Goal: Task Accomplishment & Management: Complete application form

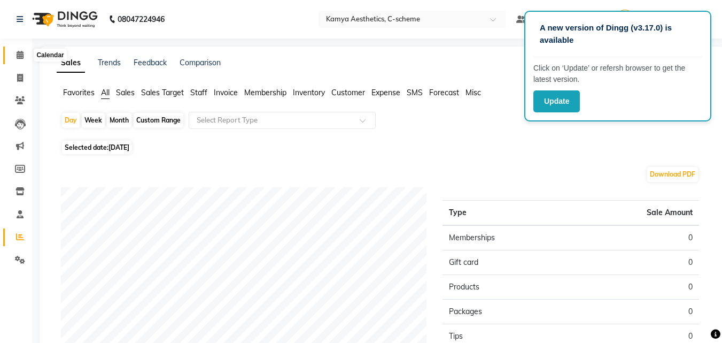
click at [20, 54] on icon at bounding box center [20, 55] width 7 height 8
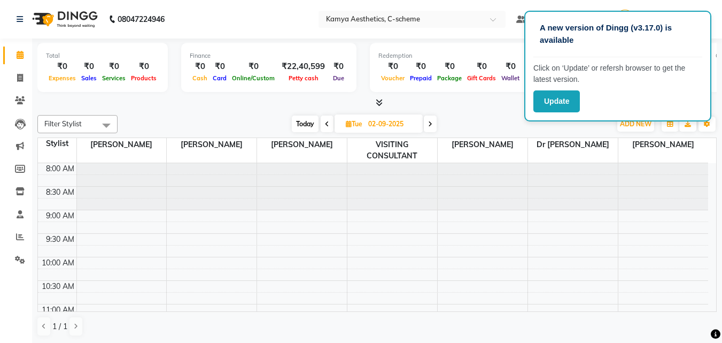
click at [323, 128] on span at bounding box center [327, 123] width 13 height 17
type input "[DATE]"
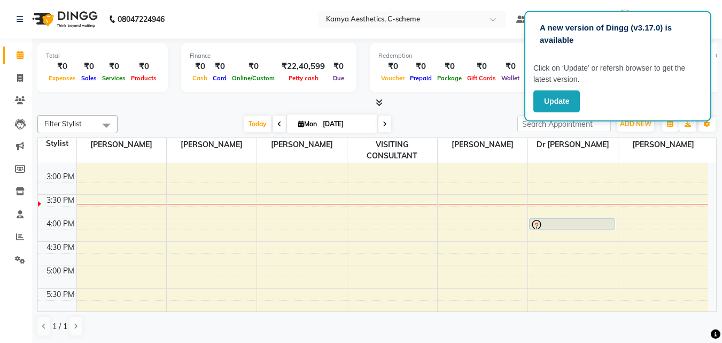
scroll to position [321, 0]
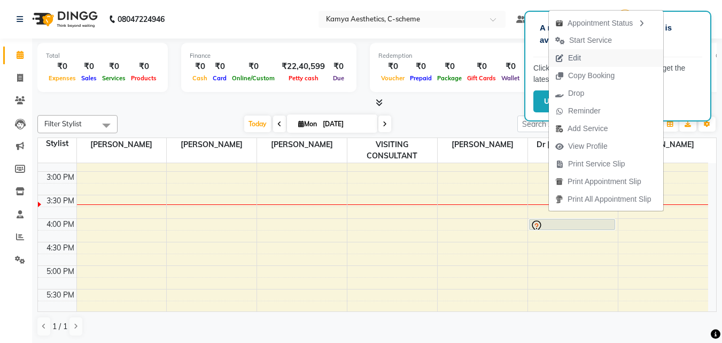
click at [586, 58] on span "Edit" at bounding box center [568, 58] width 38 height 18
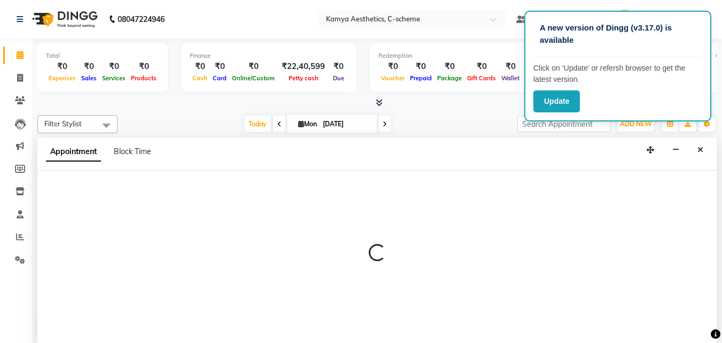
scroll to position [1, 0]
select select "tentative"
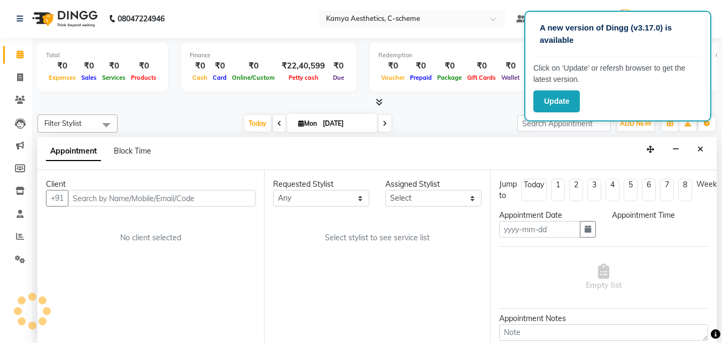
type input "[DATE]"
select select "43013"
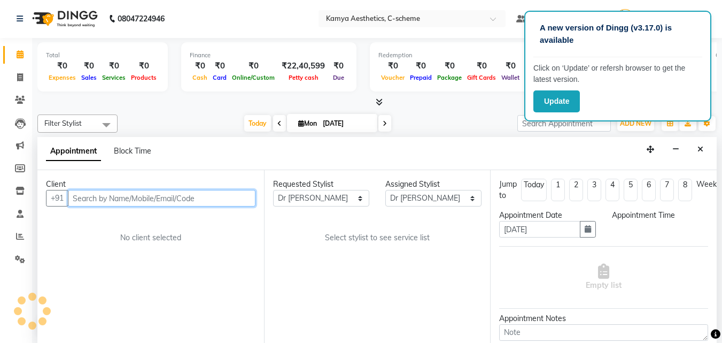
scroll to position [0, 0]
select select "960"
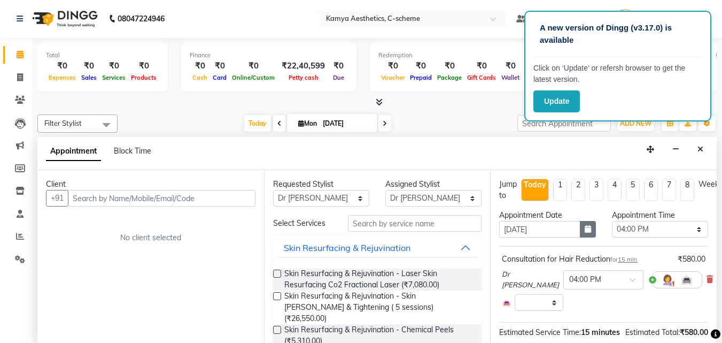
click at [589, 228] on button "button" at bounding box center [588, 229] width 16 height 17
select select "2415"
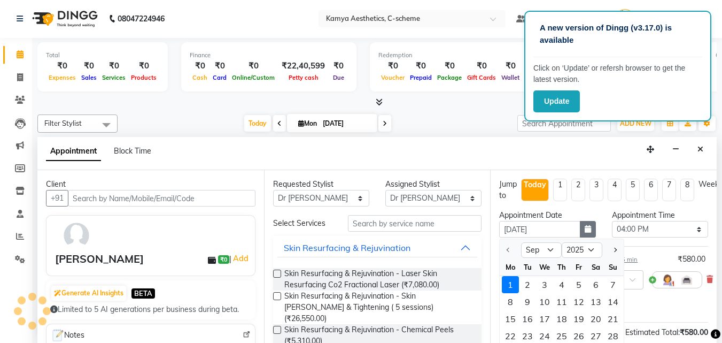
scroll to position [330, 0]
click at [596, 283] on div "6" at bounding box center [596, 284] width 17 height 17
type input "[DATE]"
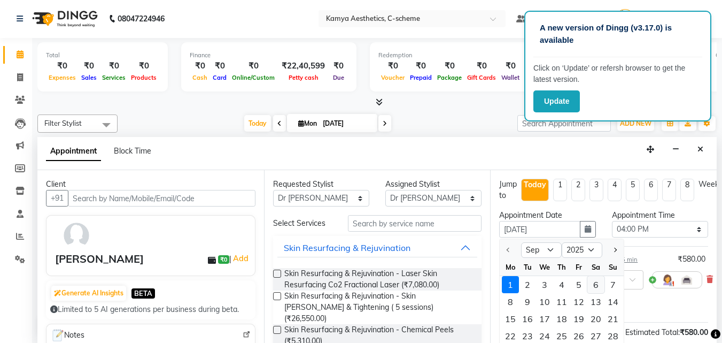
select select "960"
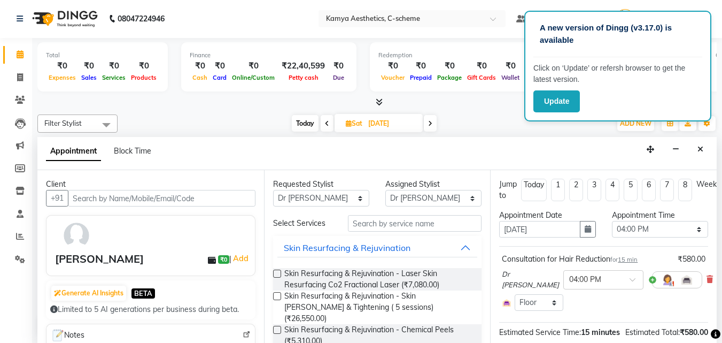
scroll to position [113, 0]
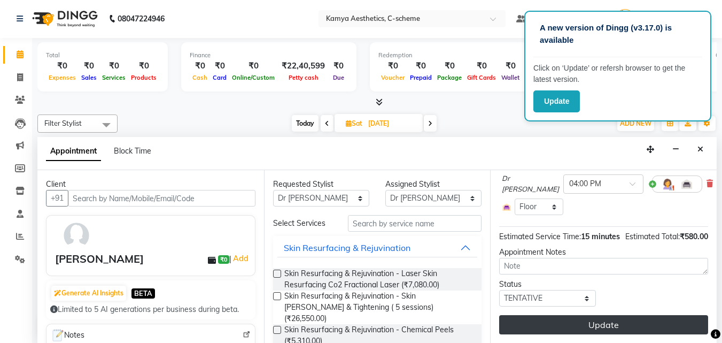
click at [635, 318] on button "Update" at bounding box center [603, 324] width 209 height 19
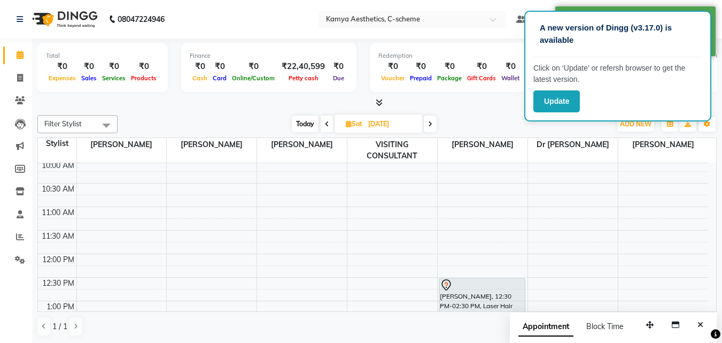
scroll to position [0, 0]
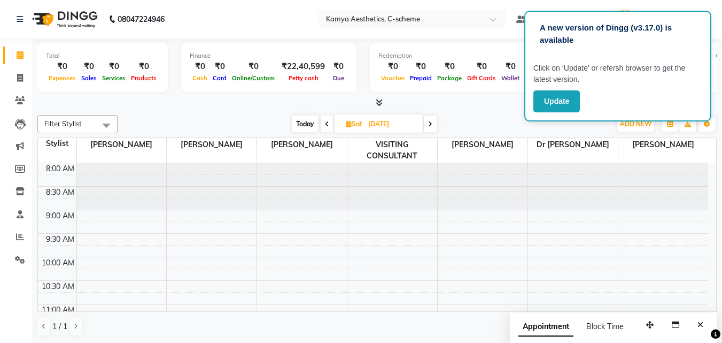
click at [311, 123] on span "Today" at bounding box center [305, 123] width 27 height 17
type input "[DATE]"
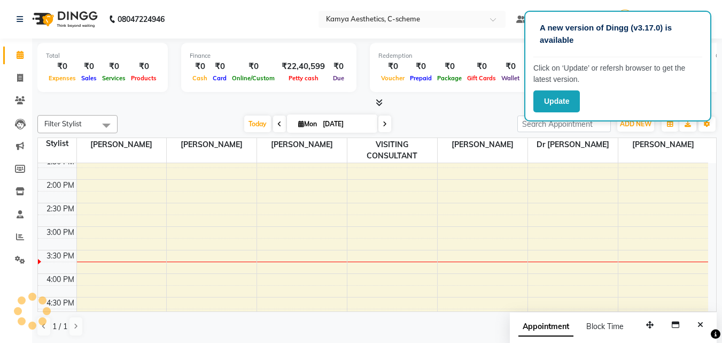
scroll to position [291, 0]
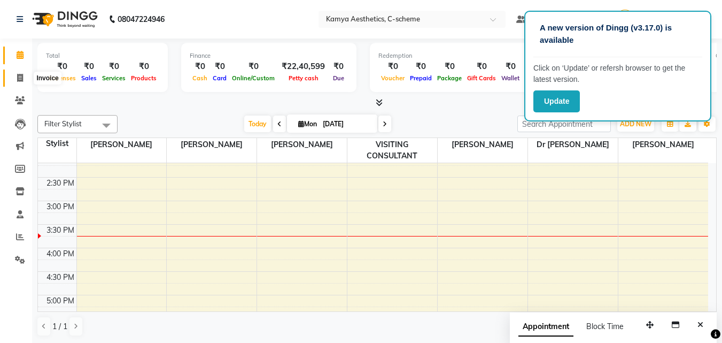
click at [19, 79] on icon at bounding box center [20, 78] width 6 height 8
select select "service"
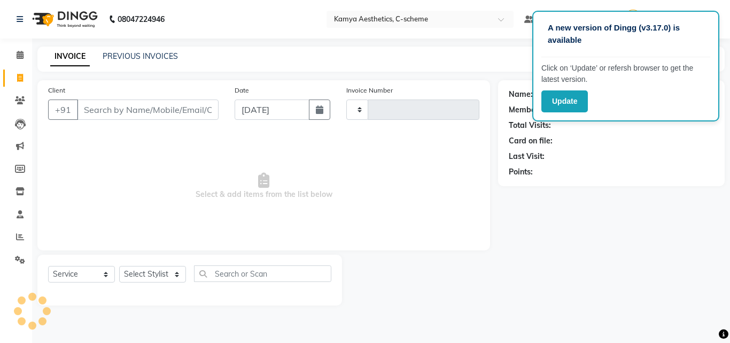
type input "0204"
select select "5322"
click at [110, 53] on link "PREVIOUS INVOICES" at bounding box center [140, 56] width 75 height 10
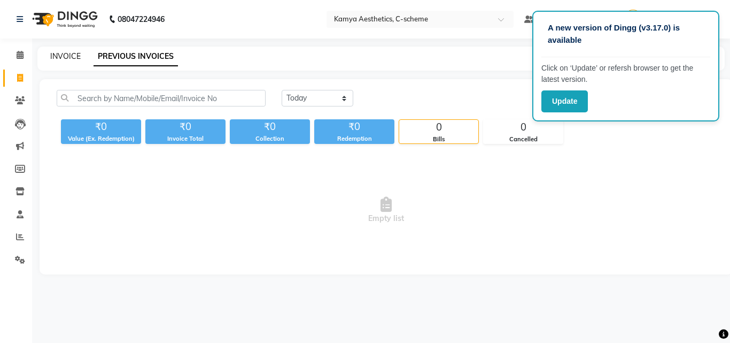
click at [68, 54] on link "INVOICE" at bounding box center [65, 56] width 30 height 10
select select "5322"
select select "service"
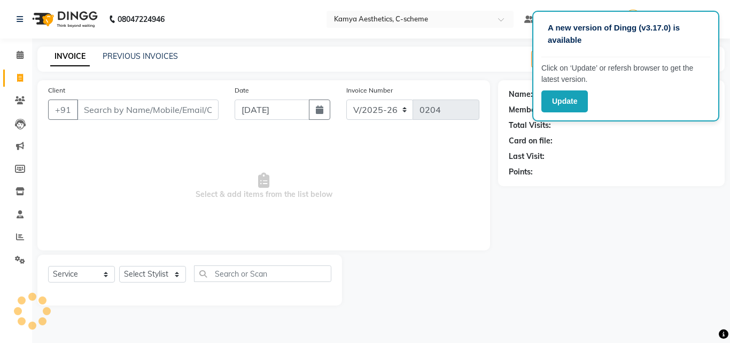
click at [125, 106] on input "Client" at bounding box center [148, 109] width 142 height 20
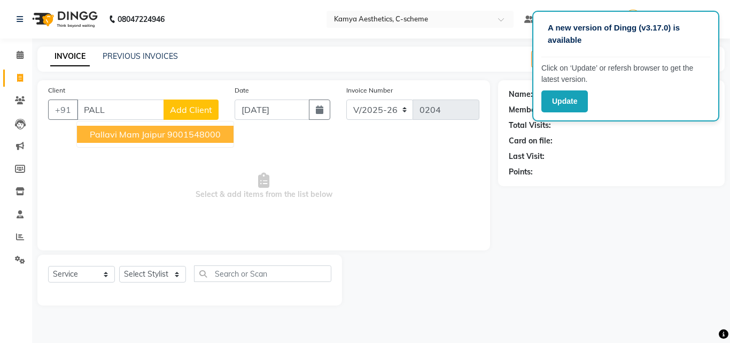
click at [114, 133] on span "Pallavi Mam Jaipur" at bounding box center [127, 134] width 75 height 11
type input "9001548000"
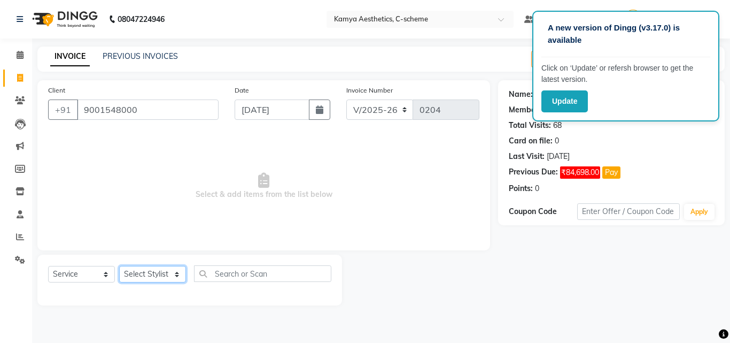
click at [154, 277] on select "Select Stylist [PERSON_NAME] Dr [PERSON_NAME] [PERSON_NAME] [PERSON_NAME] [PERS…" at bounding box center [152, 274] width 67 height 17
select select "49120"
click at [119, 266] on select "Select Stylist [PERSON_NAME] Dr [PERSON_NAME] [PERSON_NAME] [PERSON_NAME] [PERS…" at bounding box center [152, 274] width 67 height 17
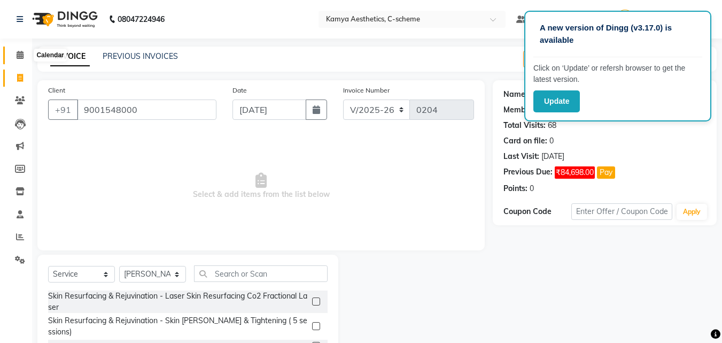
click at [14, 53] on span at bounding box center [20, 55] width 19 height 12
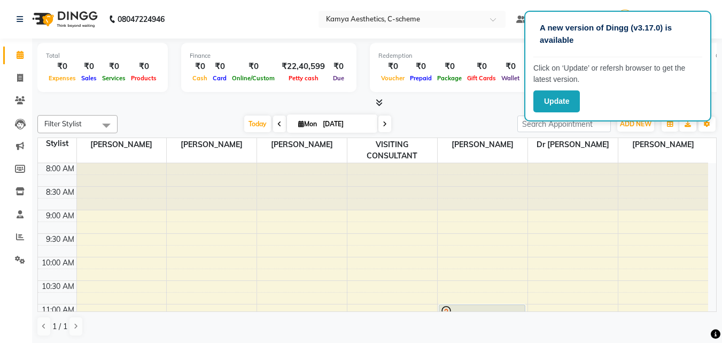
click at [486, 120] on div "[DATE] [DATE]" at bounding box center [317, 124] width 389 height 16
click at [486, 119] on div "[DATE] [DATE]" at bounding box center [317, 124] width 389 height 16
click at [637, 122] on span "ADD NEW" at bounding box center [636, 124] width 32 height 8
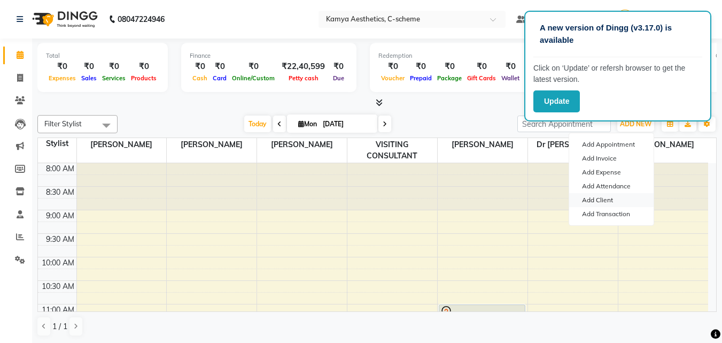
click at [606, 202] on link "Add Client" at bounding box center [611, 200] width 84 height 14
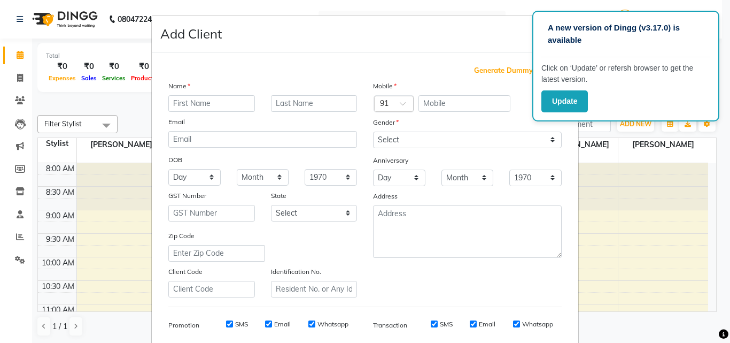
click at [204, 102] on input "text" at bounding box center [211, 103] width 87 height 17
click at [451, 105] on input "text" at bounding box center [465, 103] width 92 height 17
click at [199, 104] on input "VI" at bounding box center [211, 103] width 87 height 17
type input "VINOD"
click at [304, 99] on input "text" at bounding box center [314, 103] width 87 height 17
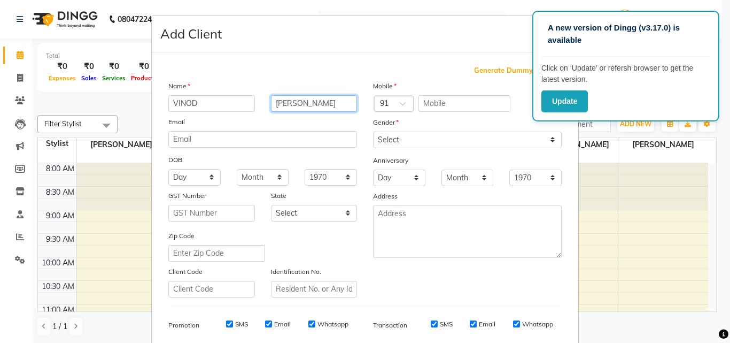
type input "[PERSON_NAME]"
click at [437, 98] on input "text" at bounding box center [465, 103] width 92 height 17
type input "8566011166"
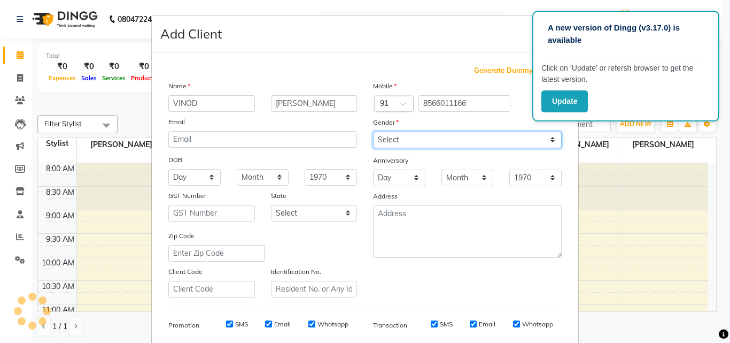
click at [435, 145] on select "Select [DEMOGRAPHIC_DATA] [DEMOGRAPHIC_DATA] Other Prefer Not To Say" at bounding box center [467, 140] width 189 height 17
select select "[DEMOGRAPHIC_DATA]"
click at [373, 132] on select "Select [DEMOGRAPHIC_DATA] [DEMOGRAPHIC_DATA] Other Prefer Not To Say" at bounding box center [467, 140] width 189 height 17
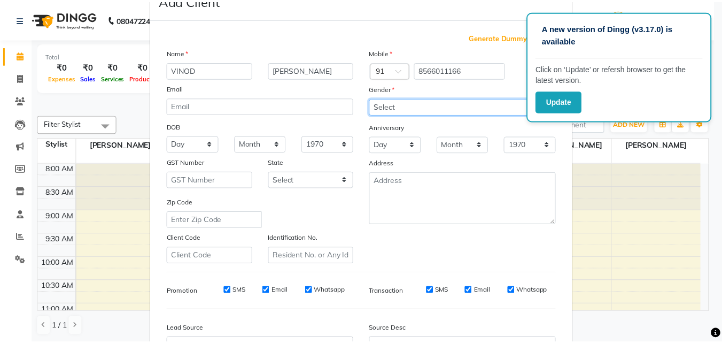
scroll to position [151, 0]
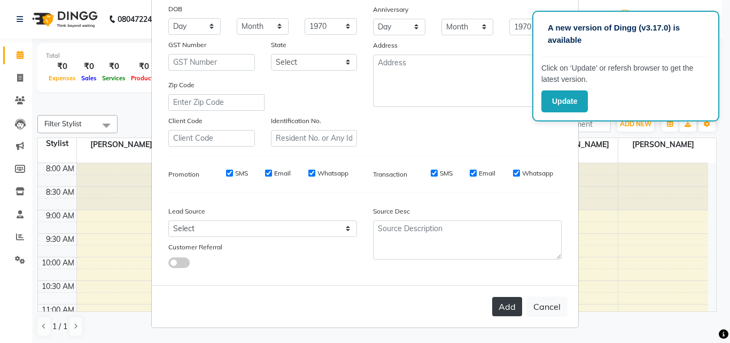
click at [501, 308] on button "Add" at bounding box center [507, 306] width 30 height 19
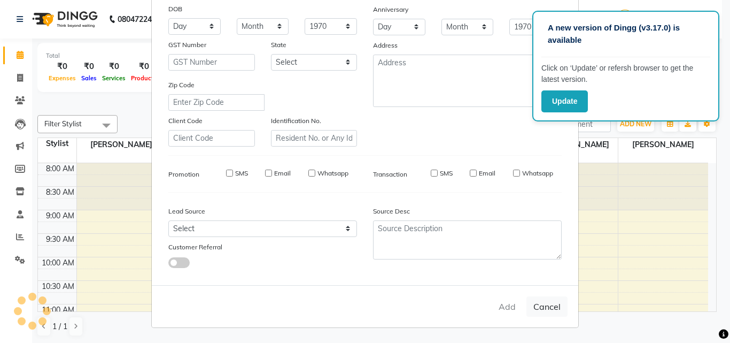
select select
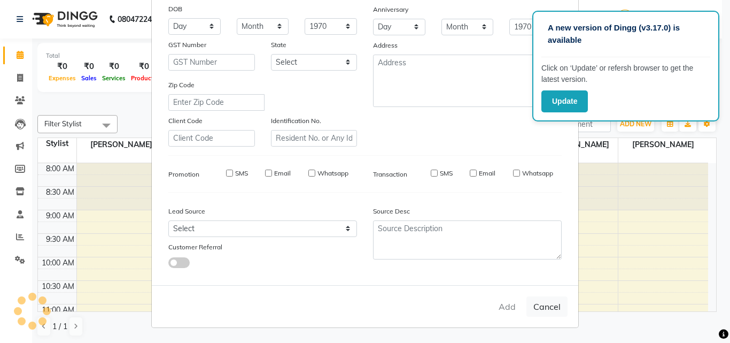
select select
checkbox input "false"
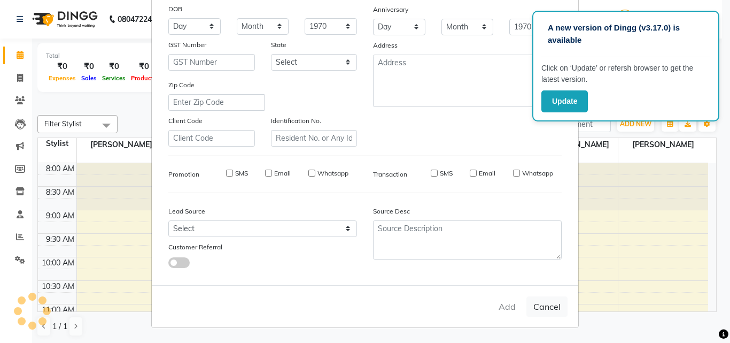
checkbox input "false"
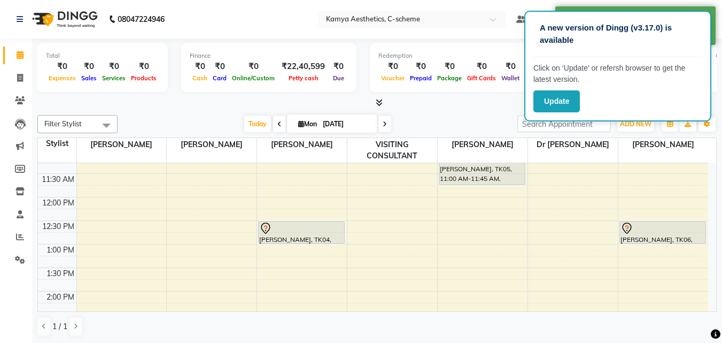
scroll to position [160, 0]
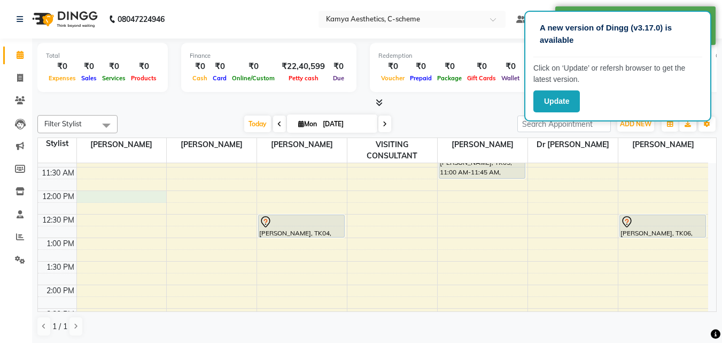
click at [161, 190] on div "8:00 AM 8:30 AM 9:00 AM 9:30 AM 10:00 AM 10:30 AM 11:00 AM 11:30 AM 12:00 PM 12…" at bounding box center [373, 308] width 670 height 611
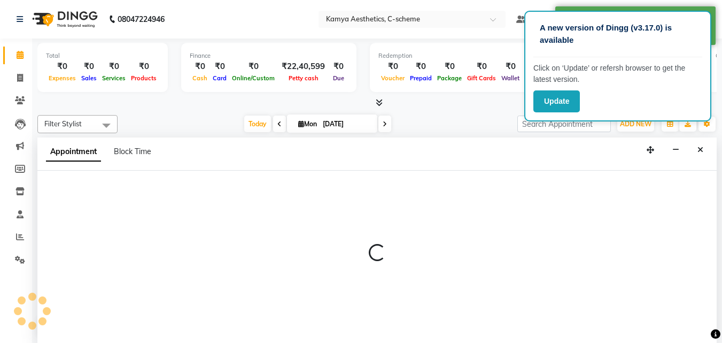
scroll to position [1, 0]
select select "35208"
select select "720"
select select "tentative"
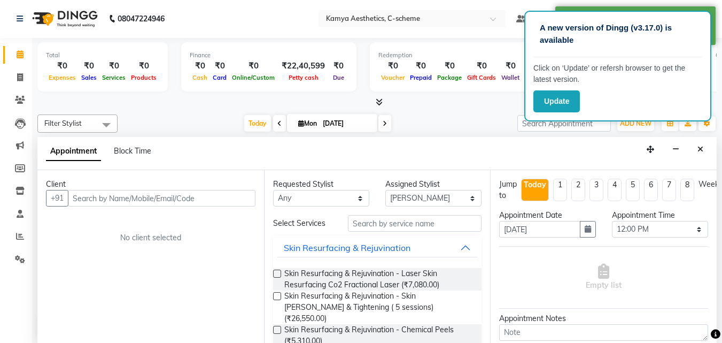
click at [164, 200] on input "text" at bounding box center [162, 198] width 188 height 17
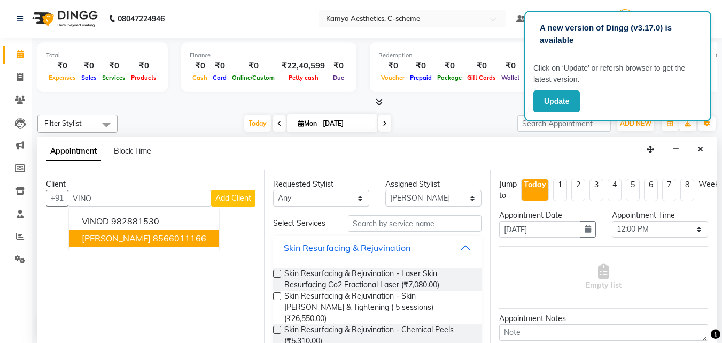
click at [153, 241] on ngb-highlight "8566011166" at bounding box center [179, 238] width 53 height 11
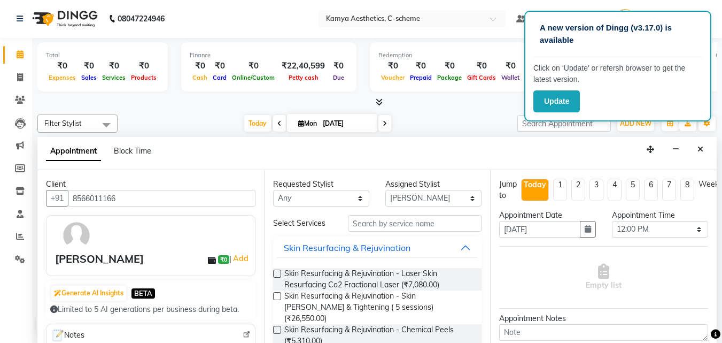
type input "8566011166"
click at [325, 199] on select "Any [PERSON_NAME] Dr [PERSON_NAME] [PERSON_NAME] [PERSON_NAME] [PERSON_NAME] [P…" at bounding box center [321, 198] width 96 height 17
select select "49120"
click at [273, 190] on select "Any [PERSON_NAME] Dr [PERSON_NAME] [PERSON_NAME] [PERSON_NAME] [PERSON_NAME] [P…" at bounding box center [321, 198] width 96 height 17
select select "49120"
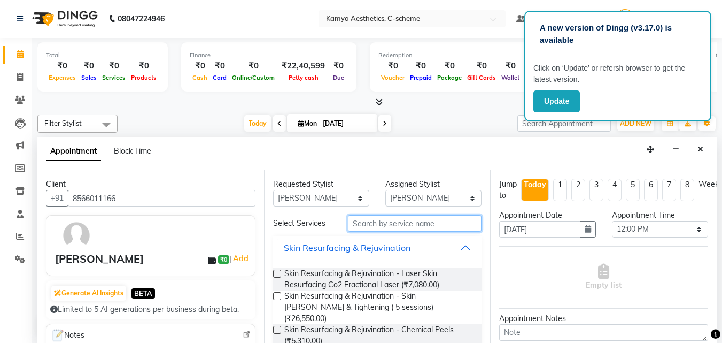
click at [407, 220] on input "text" at bounding box center [415, 223] width 134 height 17
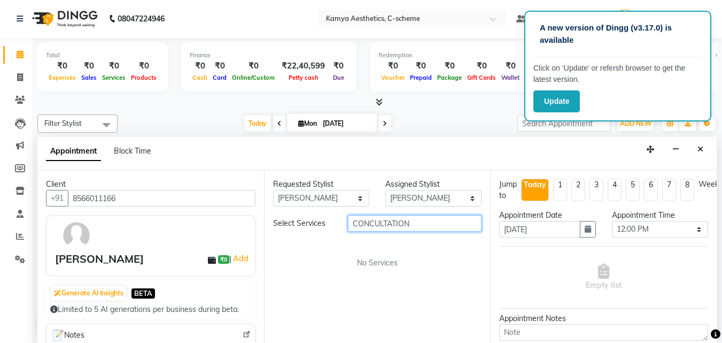
click at [445, 219] on input "CONCULTATION" at bounding box center [415, 223] width 134 height 17
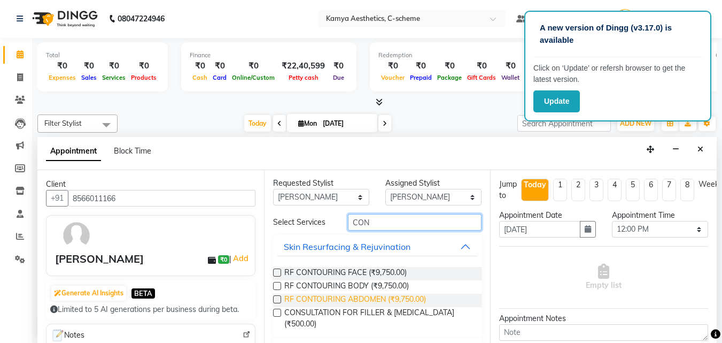
scroll to position [0, 0]
type input "CON"
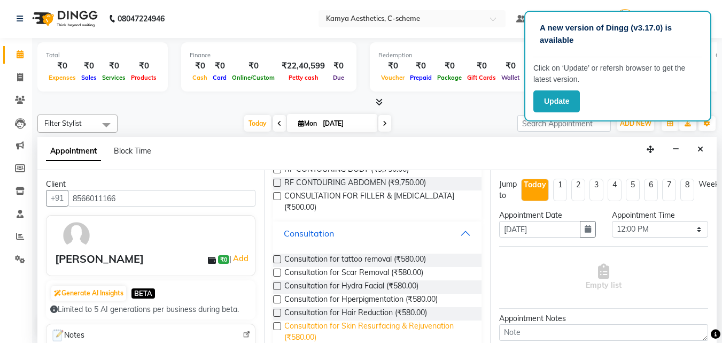
scroll to position [126, 0]
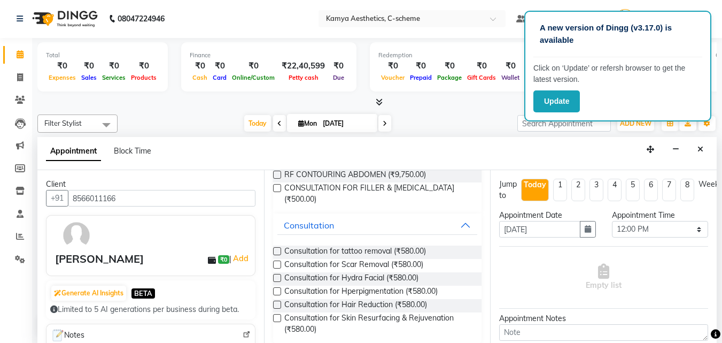
click at [273, 287] on label at bounding box center [277, 291] width 8 height 8
click at [273, 289] on input "checkbox" at bounding box center [276, 292] width 7 height 7
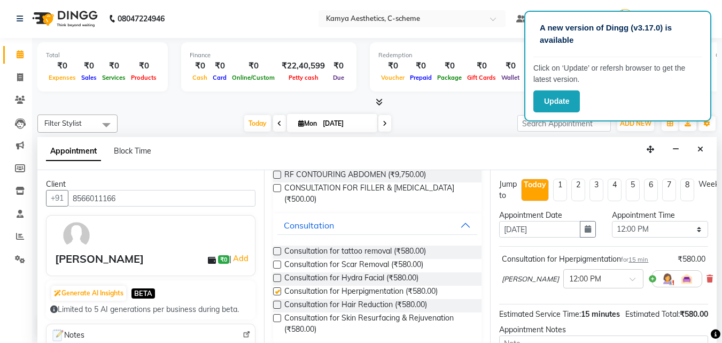
checkbox input "false"
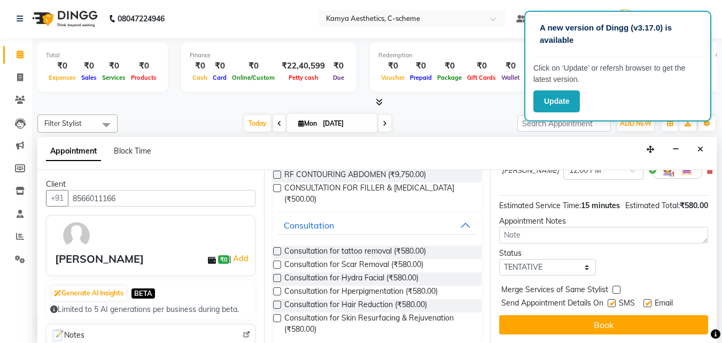
scroll to position [22, 0]
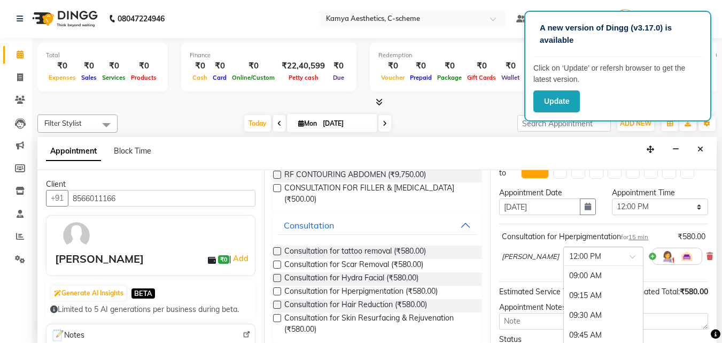
click at [615, 253] on div at bounding box center [603, 255] width 79 height 11
click at [589, 274] on div "04:00 PM" at bounding box center [603, 274] width 79 height 20
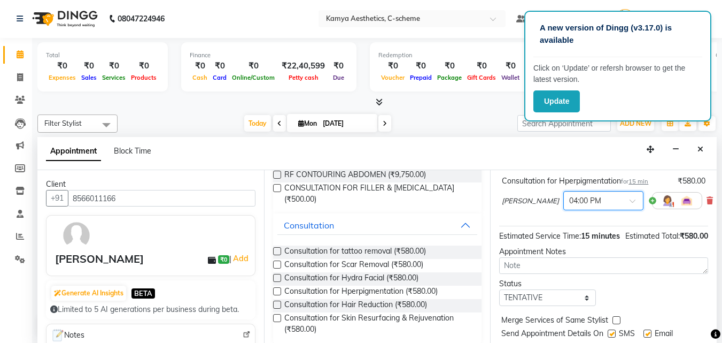
scroll to position [129, 0]
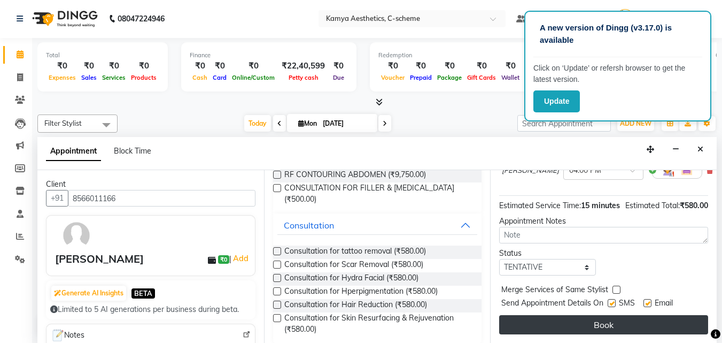
click at [608, 318] on button "Book" at bounding box center [603, 324] width 209 height 19
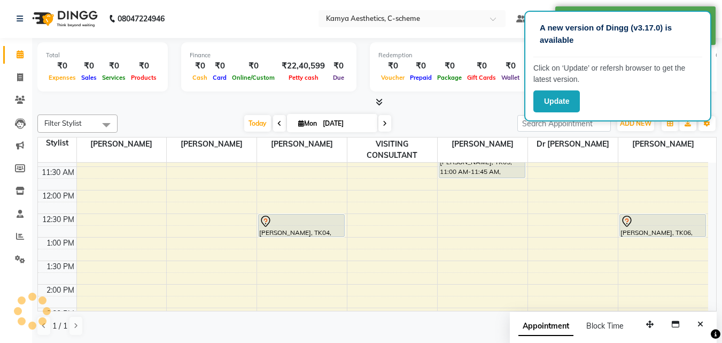
scroll to position [0, 0]
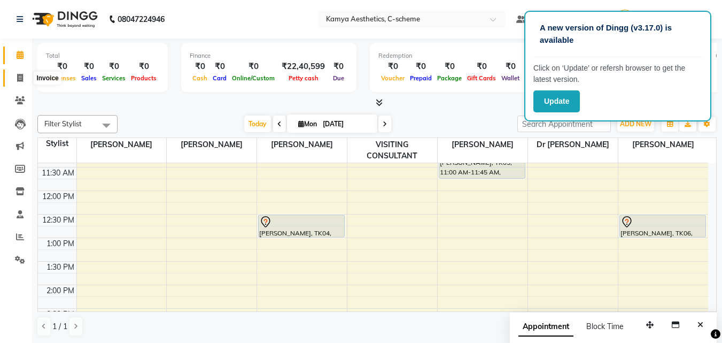
click at [19, 81] on icon at bounding box center [20, 78] width 6 height 8
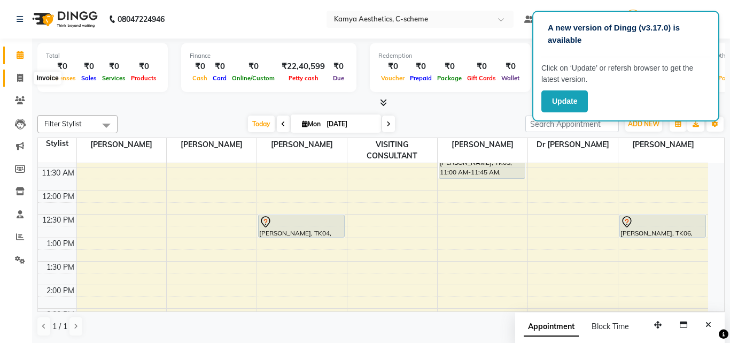
select select "5322"
select select "service"
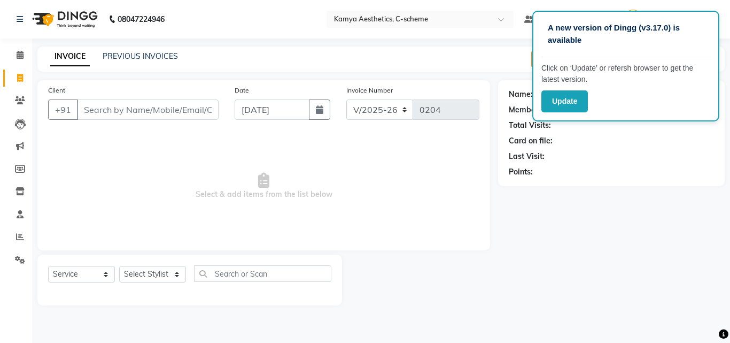
click at [145, 112] on input "Client" at bounding box center [148, 109] width 142 height 20
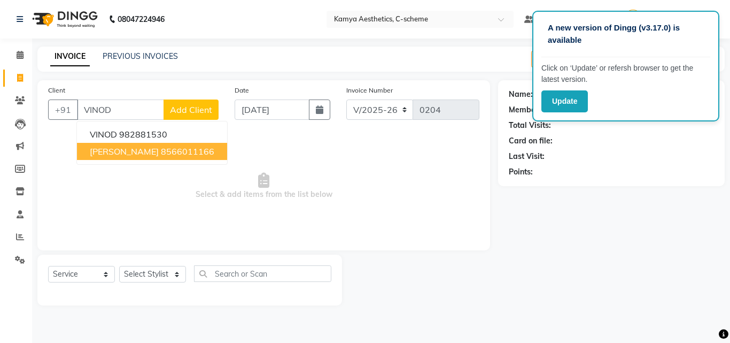
click at [161, 153] on ngb-highlight "8566011166" at bounding box center [187, 151] width 53 height 11
type input "8566011166"
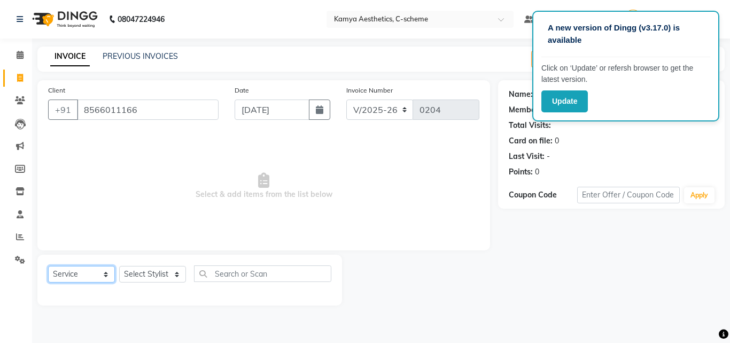
click at [83, 276] on select "Select Service Product Membership Package Voucher Prepaid Gift Card" at bounding box center [81, 274] width 67 height 17
click at [149, 272] on select "Select Stylist [PERSON_NAME] Dr [PERSON_NAME] [PERSON_NAME] [PERSON_NAME] [PERS…" at bounding box center [152, 274] width 67 height 17
select select "43013"
click at [119, 266] on select "Select Stylist [PERSON_NAME] Dr [PERSON_NAME] [PERSON_NAME] [PERSON_NAME] [PERS…" at bounding box center [152, 274] width 67 height 17
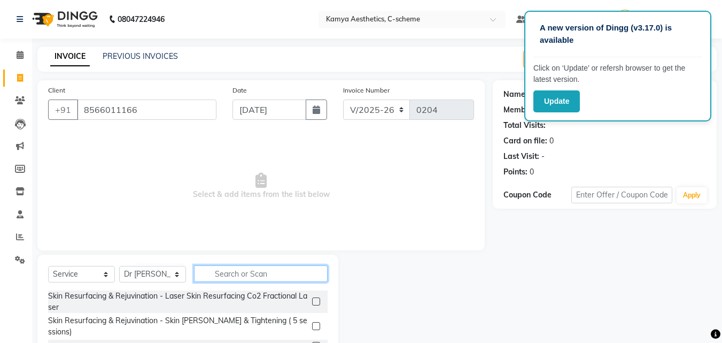
click at [229, 272] on input "text" at bounding box center [261, 273] width 134 height 17
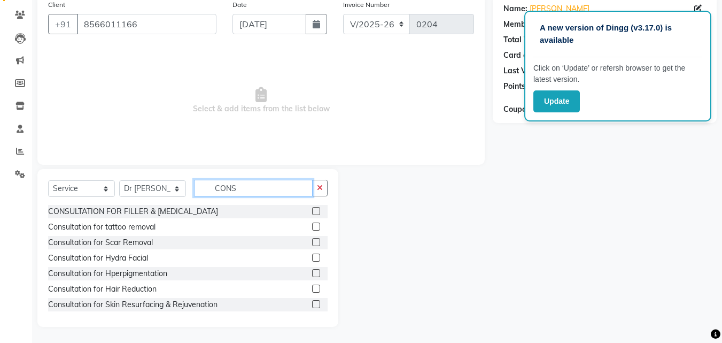
scroll to position [2, 0]
type input "CONS"
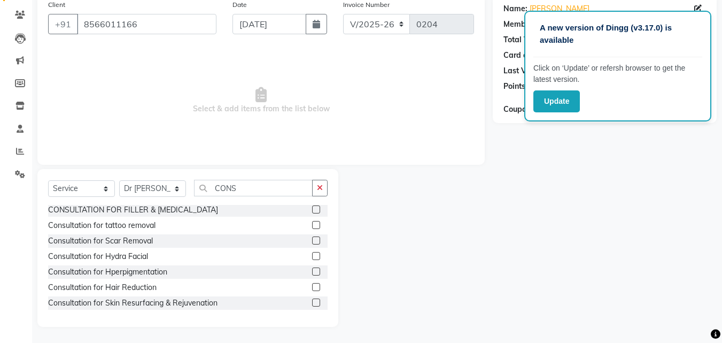
click at [312, 270] on label at bounding box center [316, 271] width 8 height 8
click at [312, 270] on input "checkbox" at bounding box center [315, 271] width 7 height 7
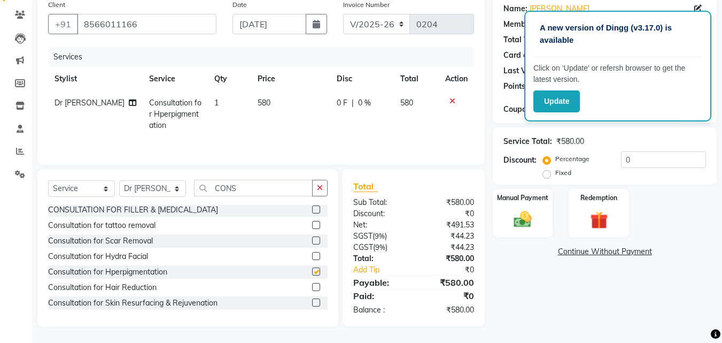
checkbox input "false"
click at [555, 176] on label "Fixed" at bounding box center [563, 173] width 16 height 10
click at [546, 176] on input "Fixed" at bounding box center [548, 172] width 7 height 7
radio input "true"
click at [653, 161] on input "0" at bounding box center [663, 159] width 85 height 17
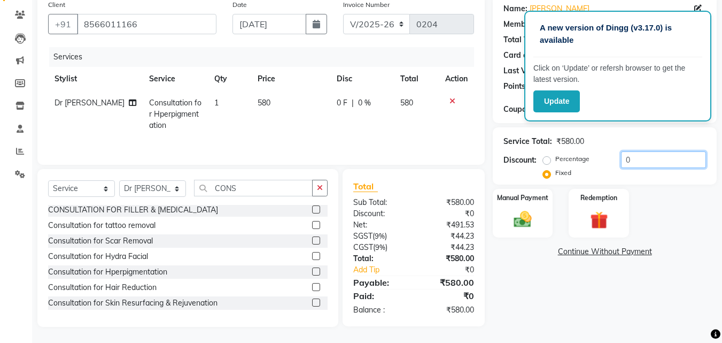
click at [654, 163] on input "0" at bounding box center [663, 159] width 85 height 17
click at [552, 158] on div "Percentage" at bounding box center [567, 158] width 44 height 13
click at [555, 162] on label "Percentage" at bounding box center [572, 159] width 34 height 10
click at [545, 162] on input "Percentage" at bounding box center [548, 158] width 7 height 7
radio input "true"
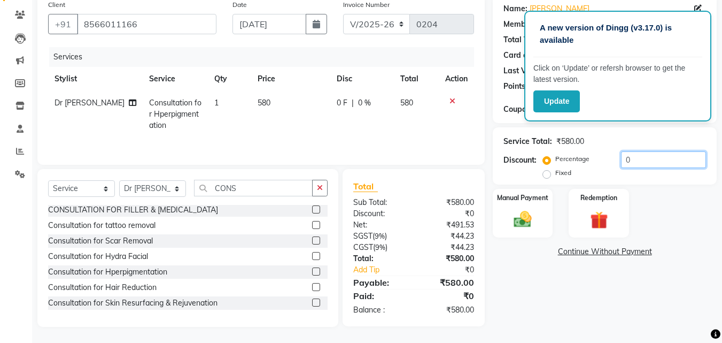
drag, startPoint x: 688, startPoint y: 154, endPoint x: 664, endPoint y: 168, distance: 28.1
click at [673, 166] on input "0" at bounding box center [663, 159] width 85 height 17
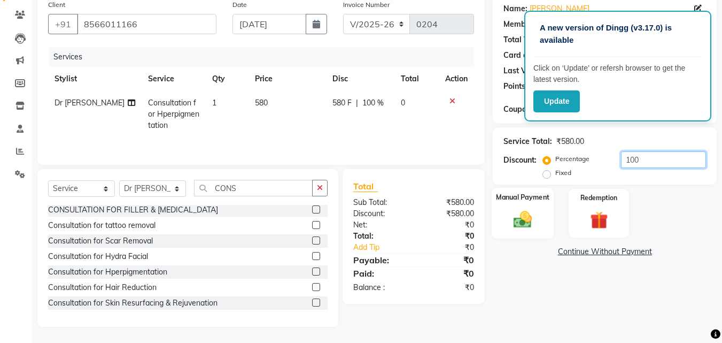
type input "100"
click at [534, 228] on img at bounding box center [523, 218] width 30 height 21
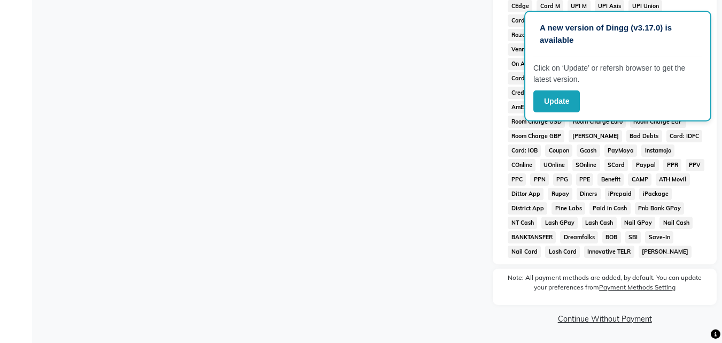
click at [591, 316] on link "Continue Without Payment" at bounding box center [605, 318] width 220 height 11
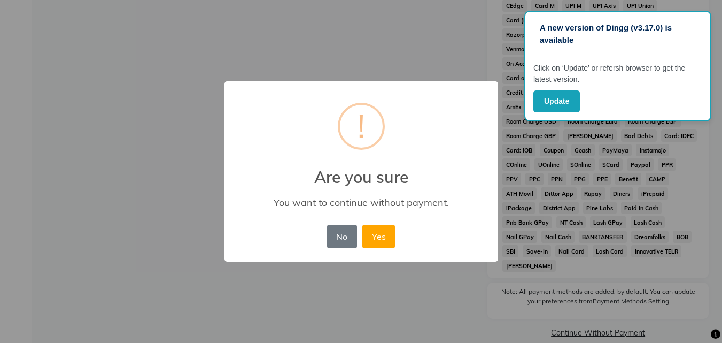
scroll to position [404, 0]
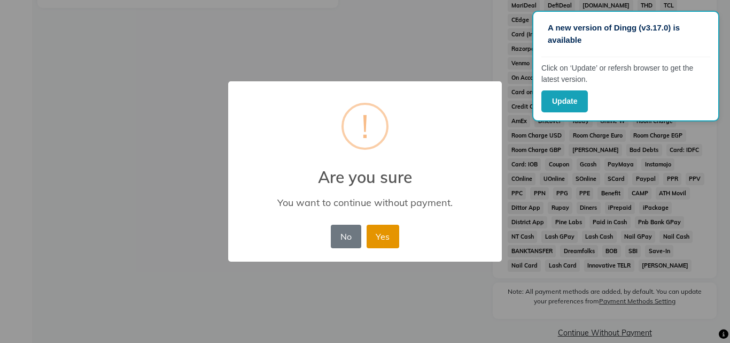
click at [383, 238] on button "Yes" at bounding box center [383, 237] width 33 height 24
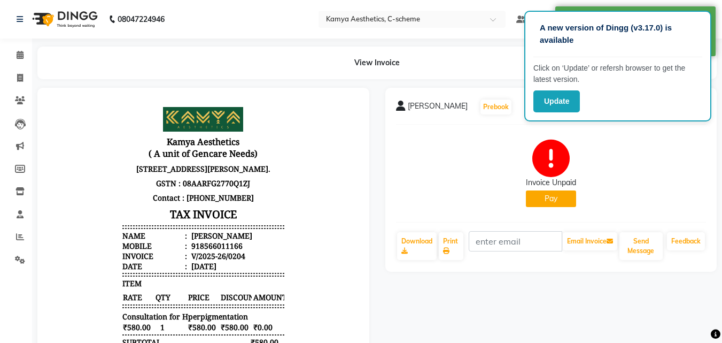
scroll to position [9, 0]
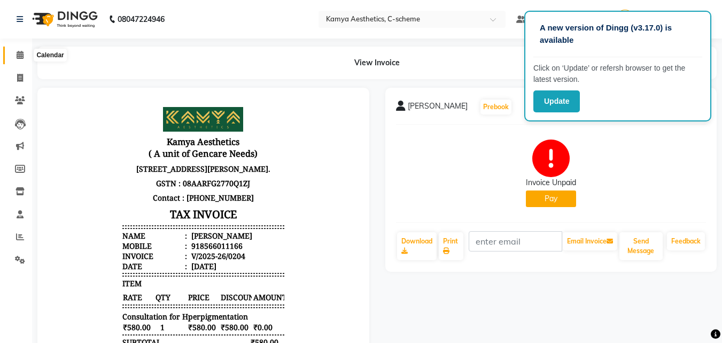
click at [20, 54] on icon at bounding box center [20, 55] width 7 height 8
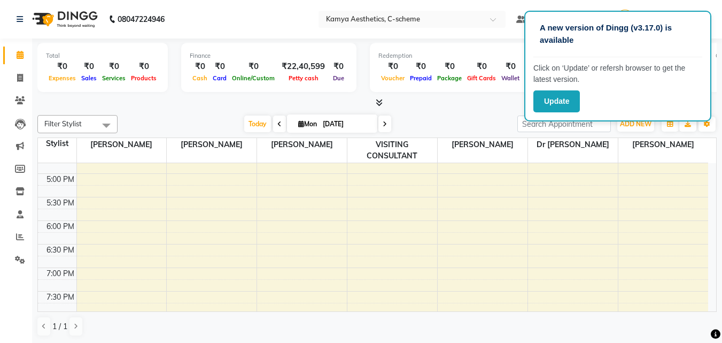
scroll to position [428, 0]
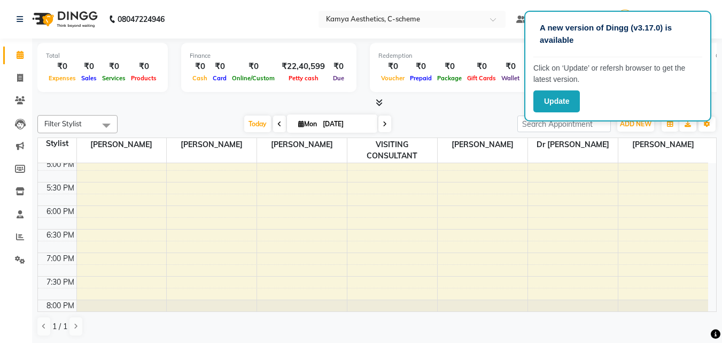
click at [359, 125] on input "[DATE]" at bounding box center [346, 124] width 53 height 16
select select "9"
select select "2025"
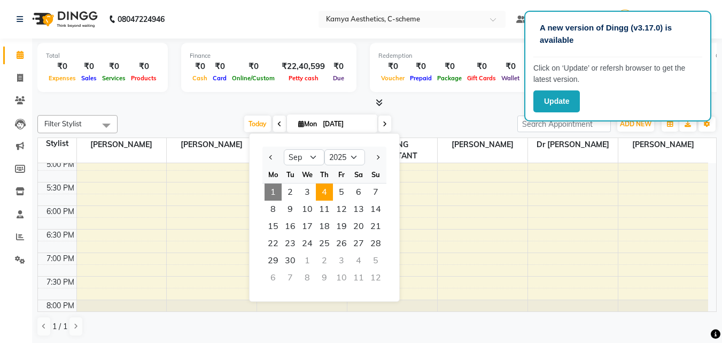
click at [329, 194] on span "4" at bounding box center [324, 191] width 17 height 17
type input "[DATE]"
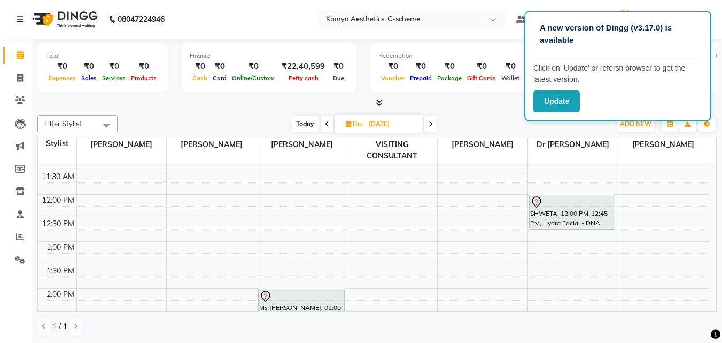
scroll to position [107, 0]
